Goal: Find specific page/section: Find specific page/section

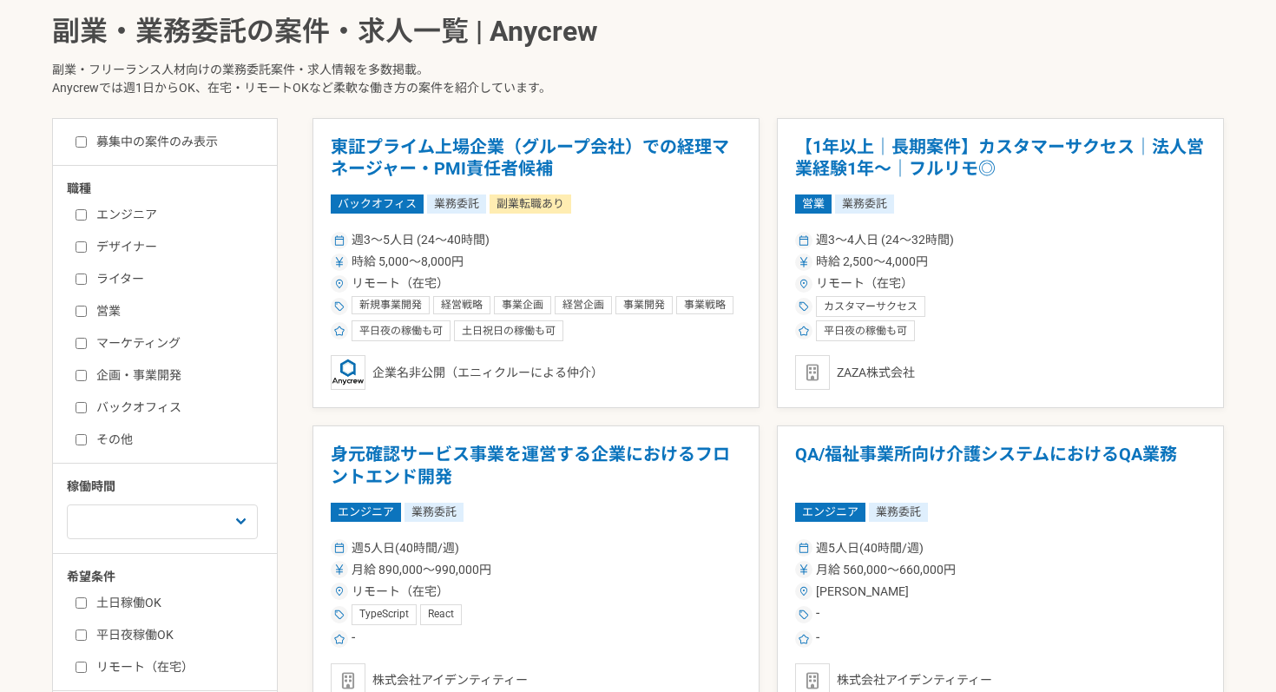
scroll to position [398, 0]
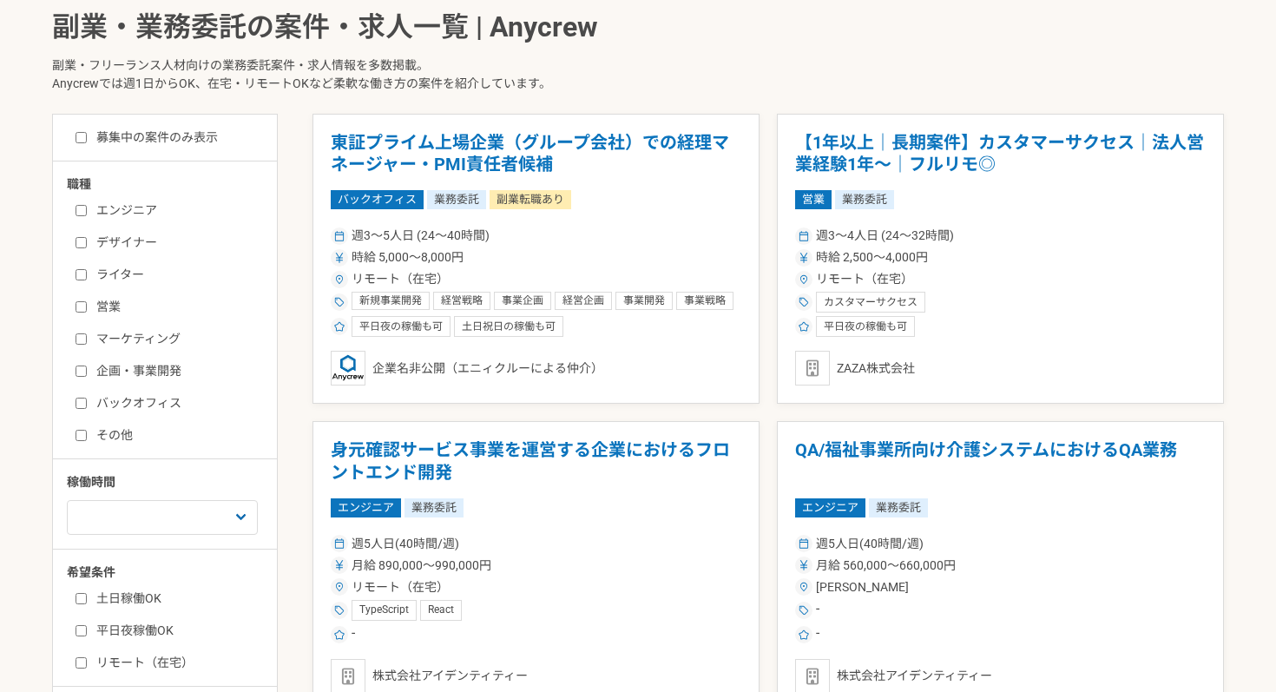
click at [135, 377] on label "企画・事業開発" at bounding box center [176, 371] width 200 height 18
click at [87, 377] on input "企画・事業開発" at bounding box center [81, 370] width 11 height 11
checkbox input "true"
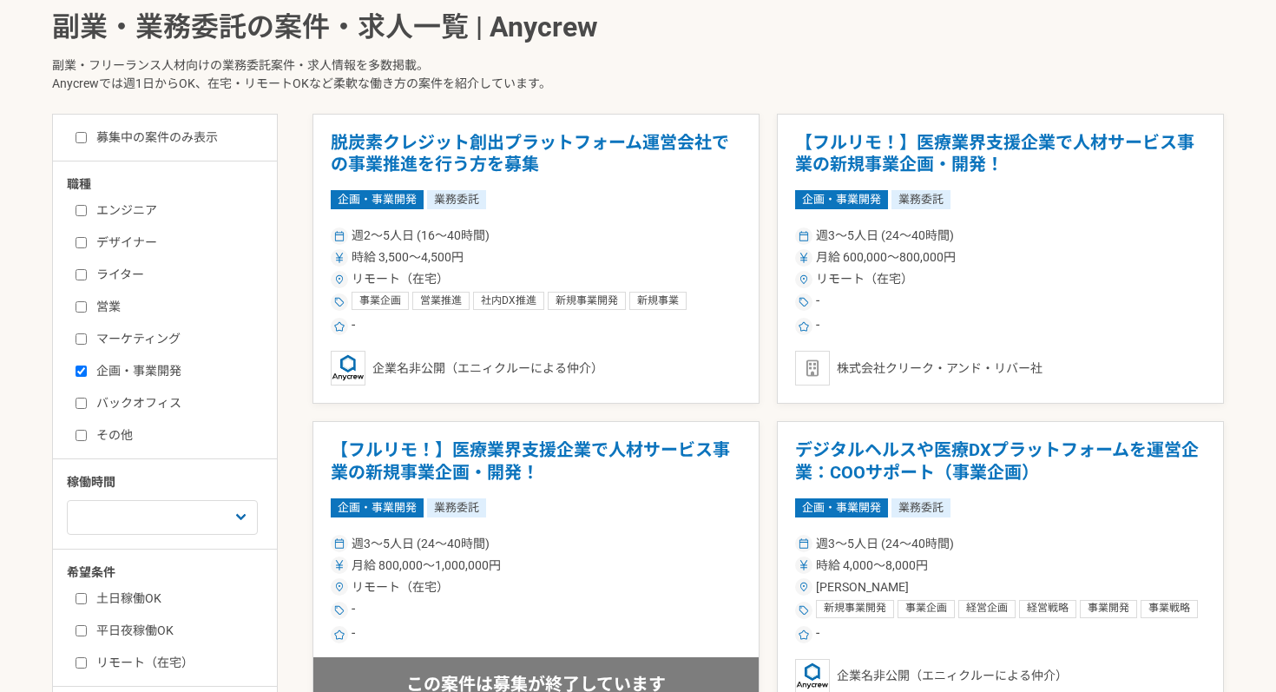
click at [135, 402] on label "バックオフィス" at bounding box center [176, 403] width 200 height 18
click at [87, 402] on input "バックオフィス" at bounding box center [81, 403] width 11 height 11
checkbox input "true"
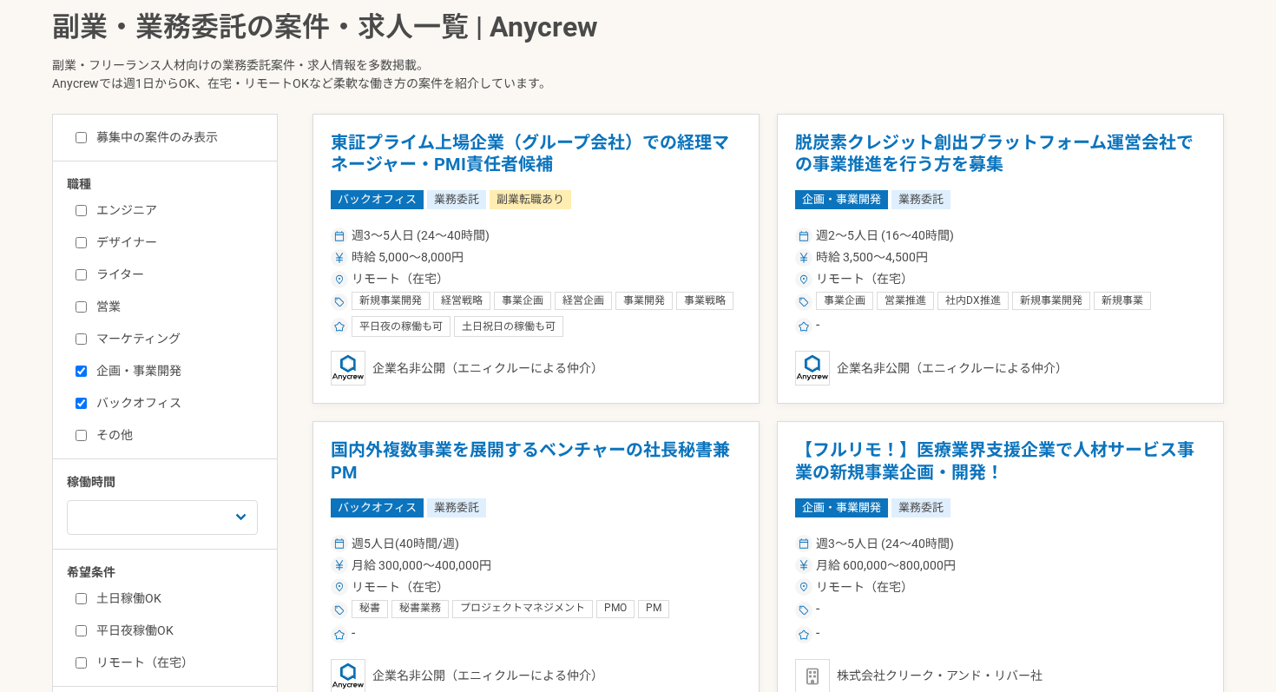
click at [124, 434] on label "その他" at bounding box center [176, 435] width 200 height 18
click at [87, 434] on input "その他" at bounding box center [81, 435] width 11 height 11
checkbox input "true"
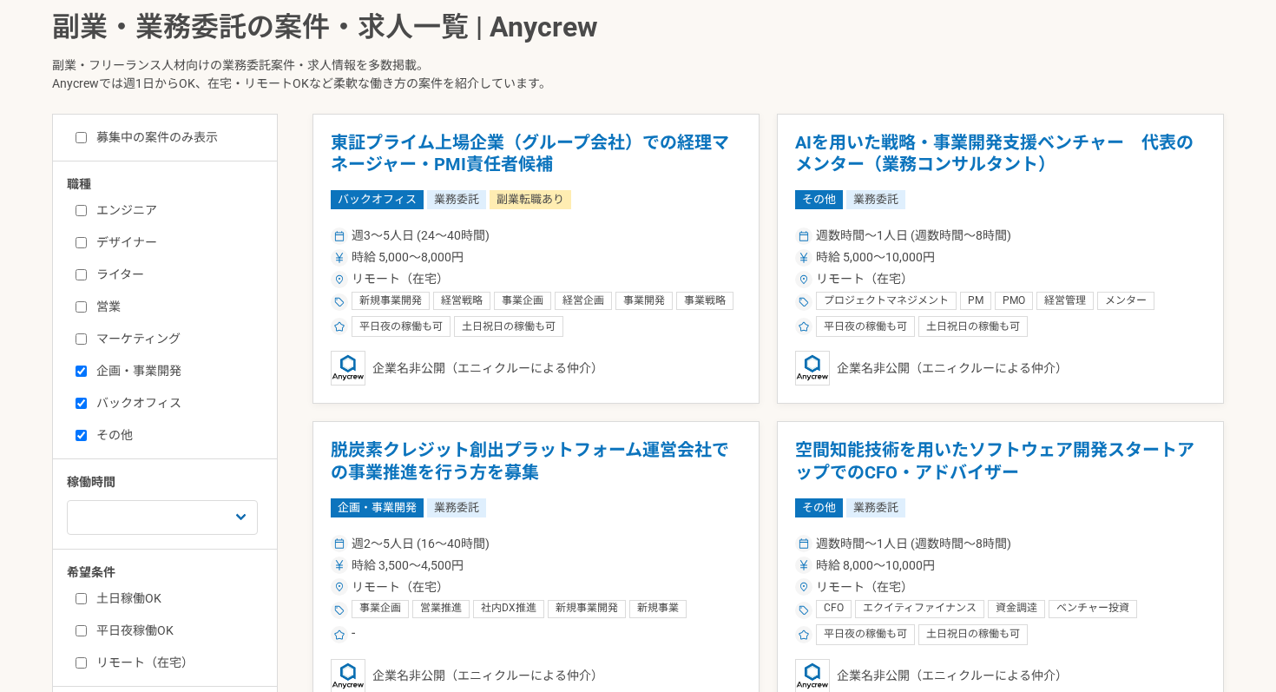
click at [194, 141] on label "募集中の案件のみ表示" at bounding box center [147, 137] width 142 height 18
click at [87, 141] on input "募集中の案件のみ表示" at bounding box center [81, 137] width 11 height 11
checkbox input "true"
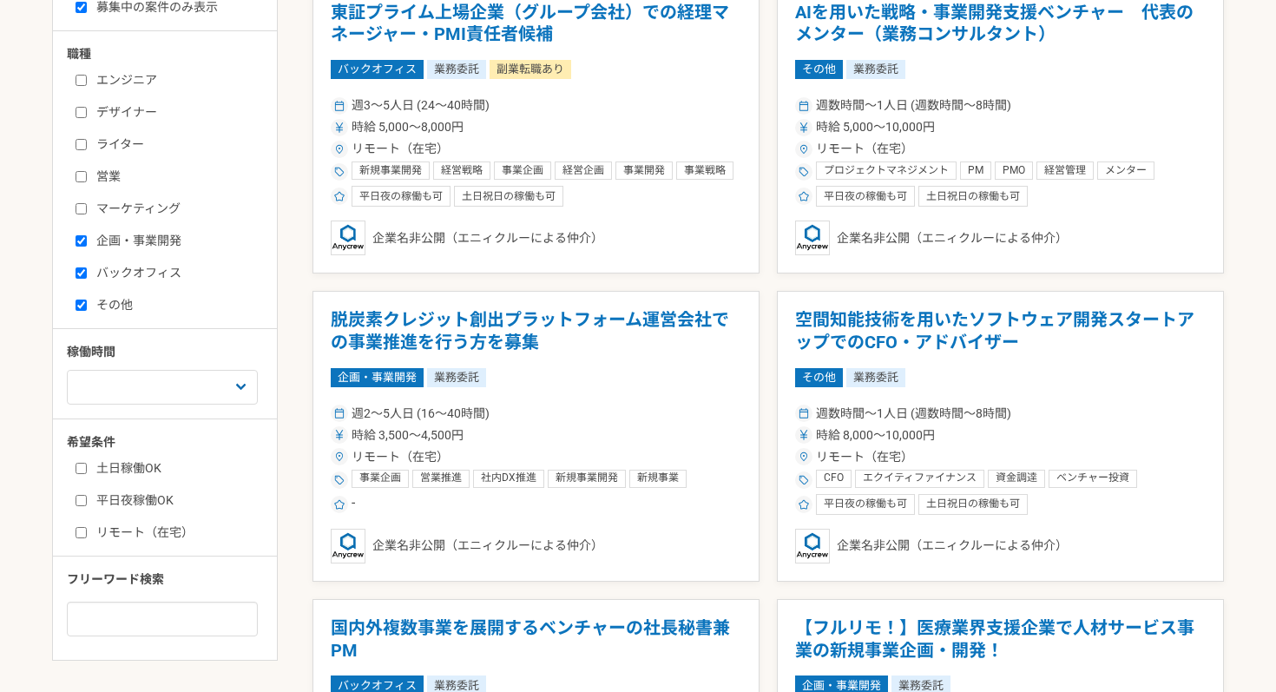
scroll to position [539, 0]
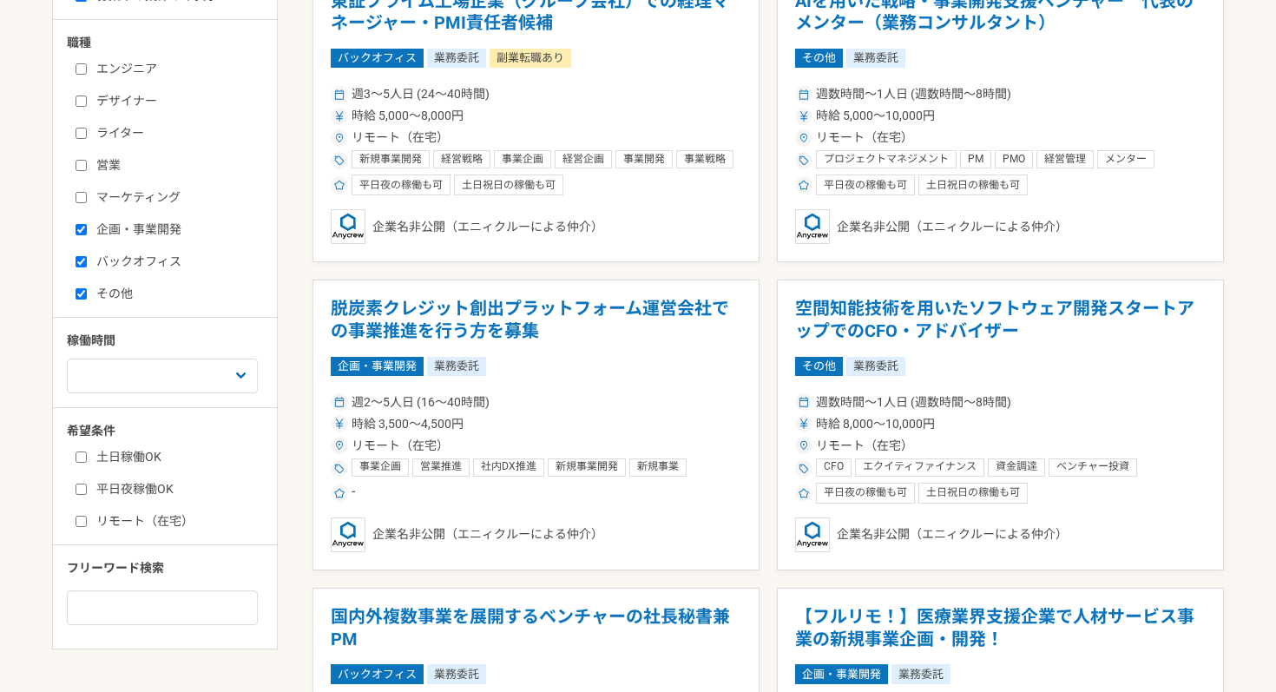
click at [164, 527] on label "リモート（在宅）" at bounding box center [176, 521] width 200 height 18
click at [87, 527] on input "リモート（在宅）" at bounding box center [81, 521] width 11 height 11
checkbox input "true"
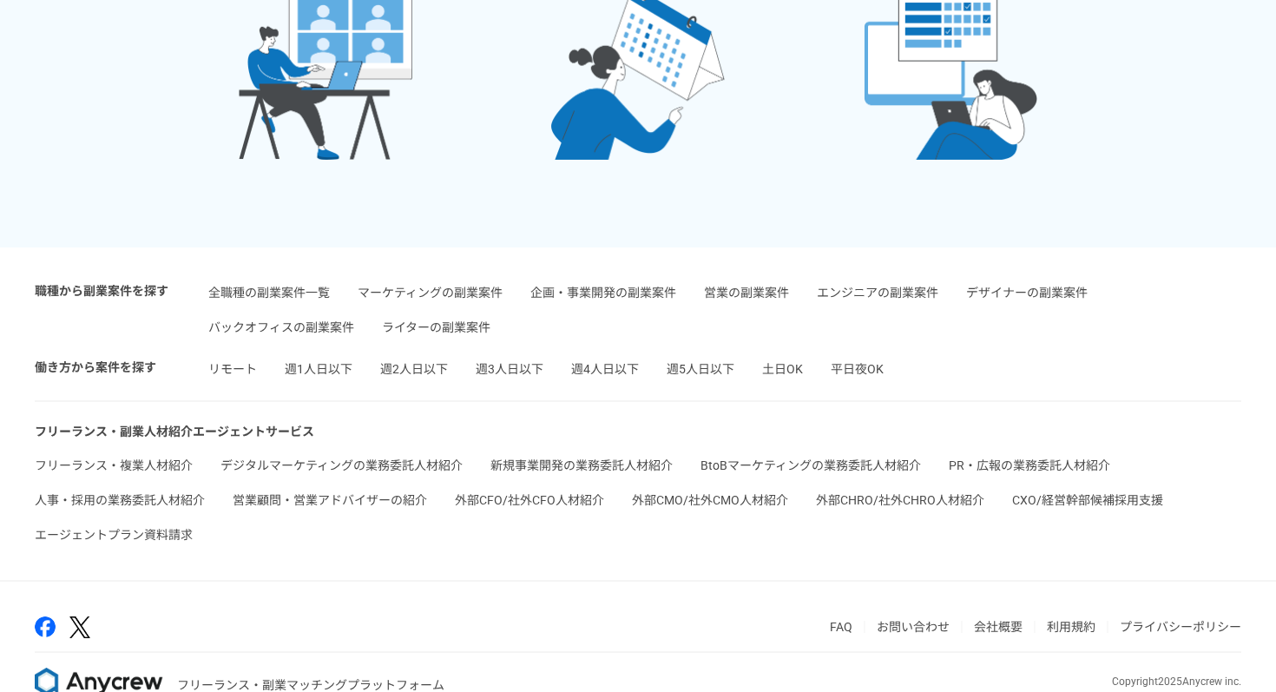
scroll to position [3679, 0]
